Goal: Find specific page/section: Find specific page/section

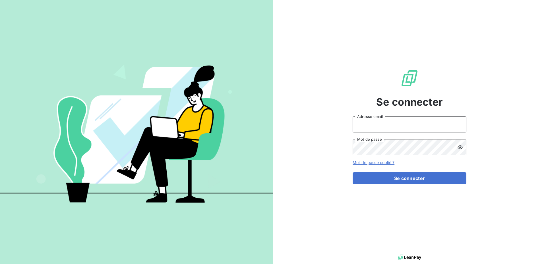
click at [393, 126] on input "Adresse email" at bounding box center [410, 124] width 114 height 16
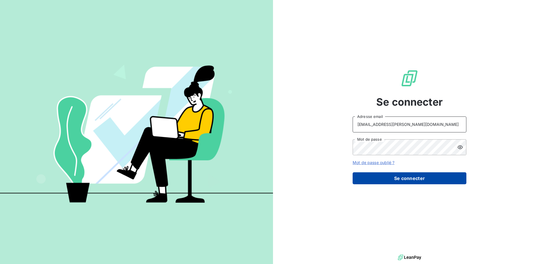
type input "[EMAIL_ADDRESS][PERSON_NAME][DOMAIN_NAME]"
click at [412, 179] on button "Se connecter" at bounding box center [410, 178] width 114 height 12
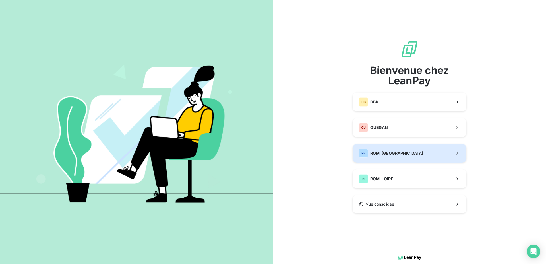
click at [400, 156] on div "[PERSON_NAME] BRETAGNE" at bounding box center [391, 152] width 64 height 9
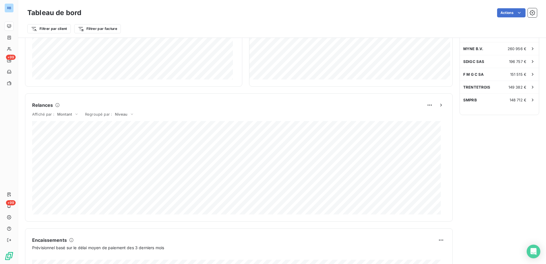
scroll to position [203, 0]
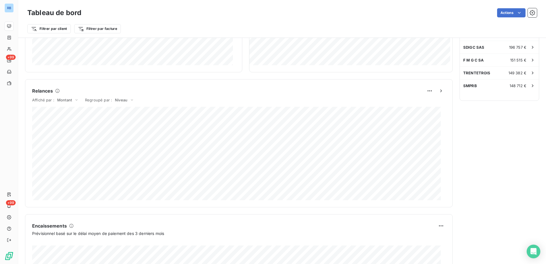
click at [327, 98] on div "Affiché par : Montant Regroupé par : [PERSON_NAME]" at bounding box center [238, 100] width 413 height 11
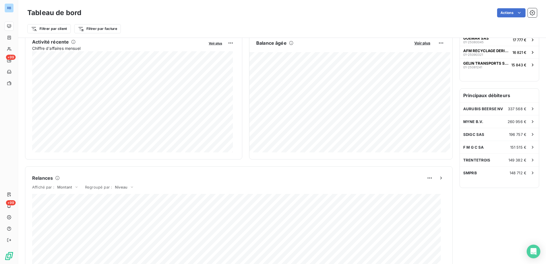
scroll to position [29, 0]
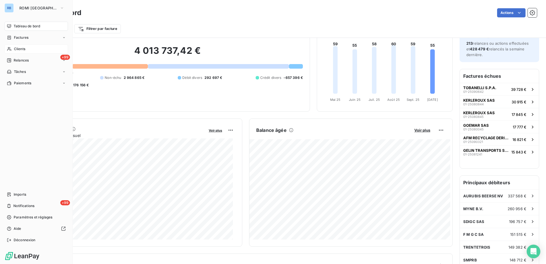
click at [22, 50] on span "Clients" at bounding box center [19, 48] width 11 height 5
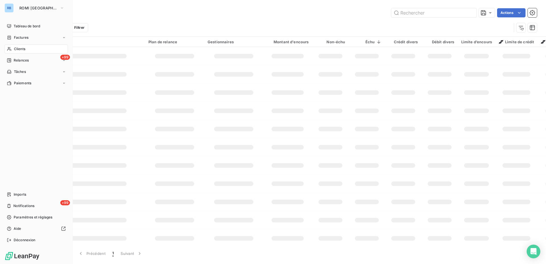
click at [18, 49] on span "Clients" at bounding box center [19, 48] width 11 height 5
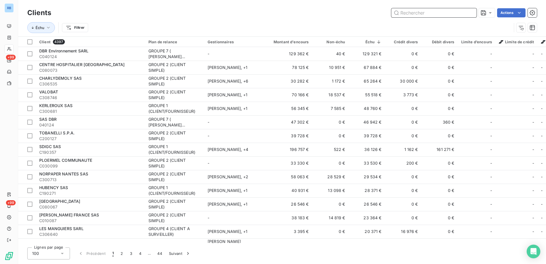
click at [417, 16] on input "text" at bounding box center [433, 12] width 85 height 9
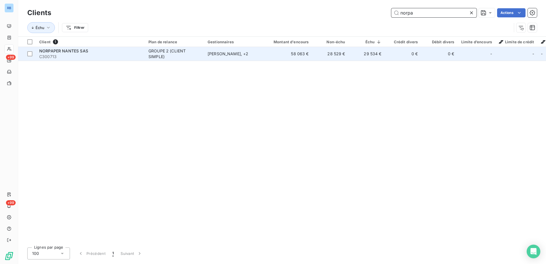
type input "norpa"
click at [340, 53] on td "28 529 €" at bounding box center [330, 54] width 36 height 14
